Goal: Information Seeking & Learning: Find specific fact

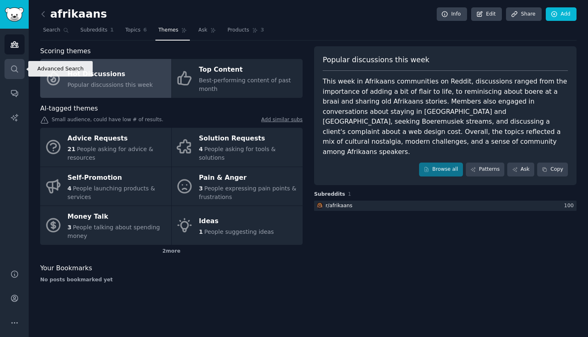
click at [18, 62] on link "Search" at bounding box center [15, 69] width 20 height 20
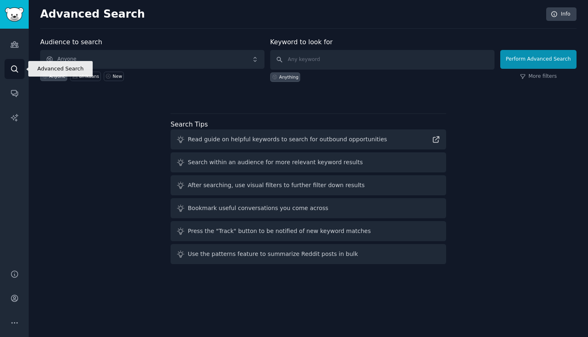
click at [18, 62] on link "Search" at bounding box center [15, 69] width 20 height 20
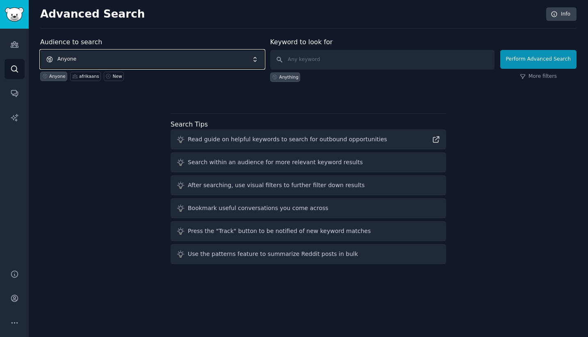
click at [126, 58] on span "Anyone" at bounding box center [152, 59] width 224 height 19
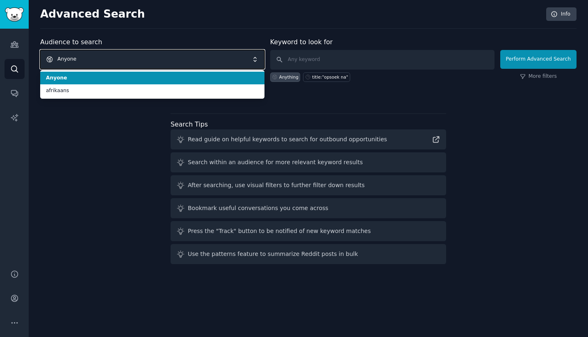
click at [123, 60] on span "Anyone" at bounding box center [152, 59] width 224 height 19
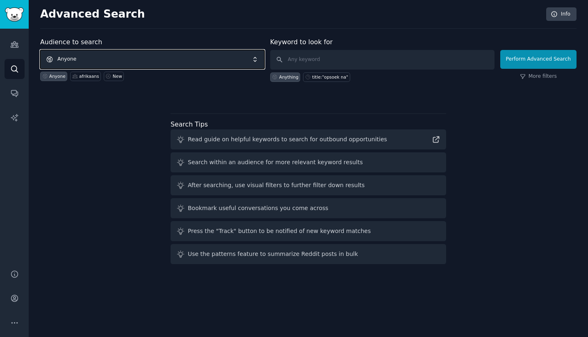
click at [123, 59] on span "Anyone" at bounding box center [152, 59] width 224 height 19
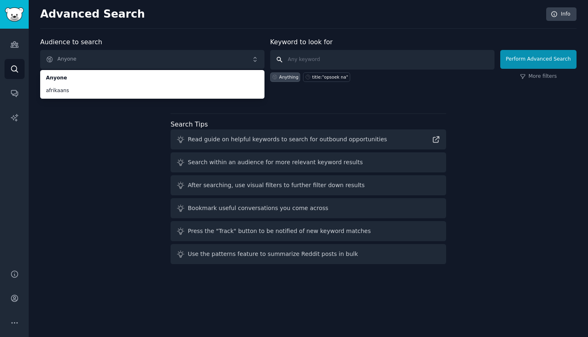
click at [318, 61] on input "text" at bounding box center [382, 60] width 224 height 20
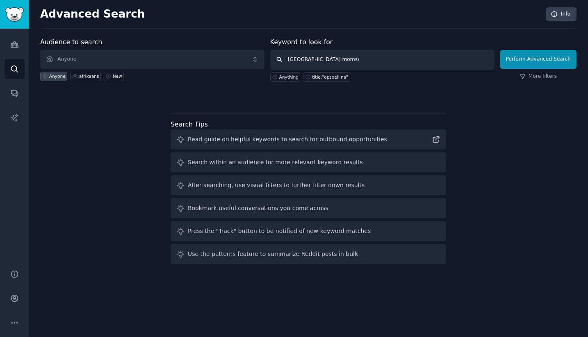
type input "[GEOGRAPHIC_DATA] moms"
click button "Perform Advanced Search" at bounding box center [538, 59] width 76 height 19
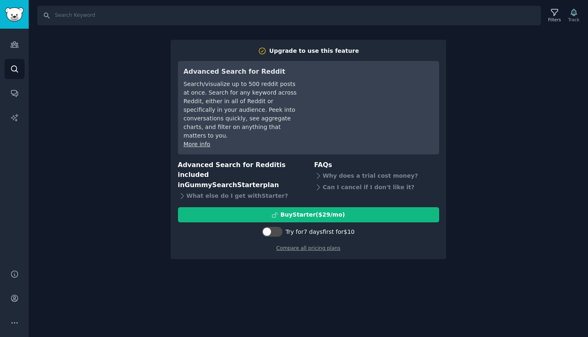
click at [218, 256] on div "Search Filters Track Upgrade to use this feature Advanced Search for Reddit Sea…" at bounding box center [308, 168] width 559 height 337
click at [16, 64] on link "Search" at bounding box center [15, 69] width 20 height 20
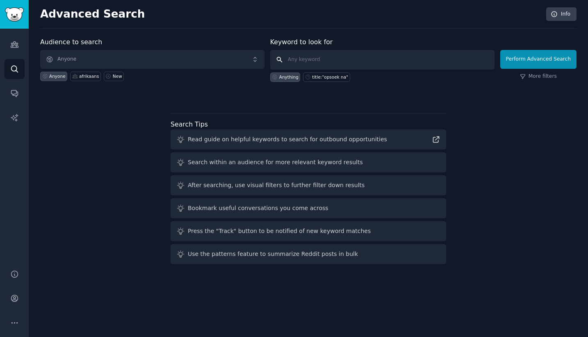
click at [311, 60] on input "text" at bounding box center [382, 60] width 224 height 20
type input "moms"
click button "Perform Advanced Search" at bounding box center [538, 59] width 76 height 19
